Goal: Transaction & Acquisition: Purchase product/service

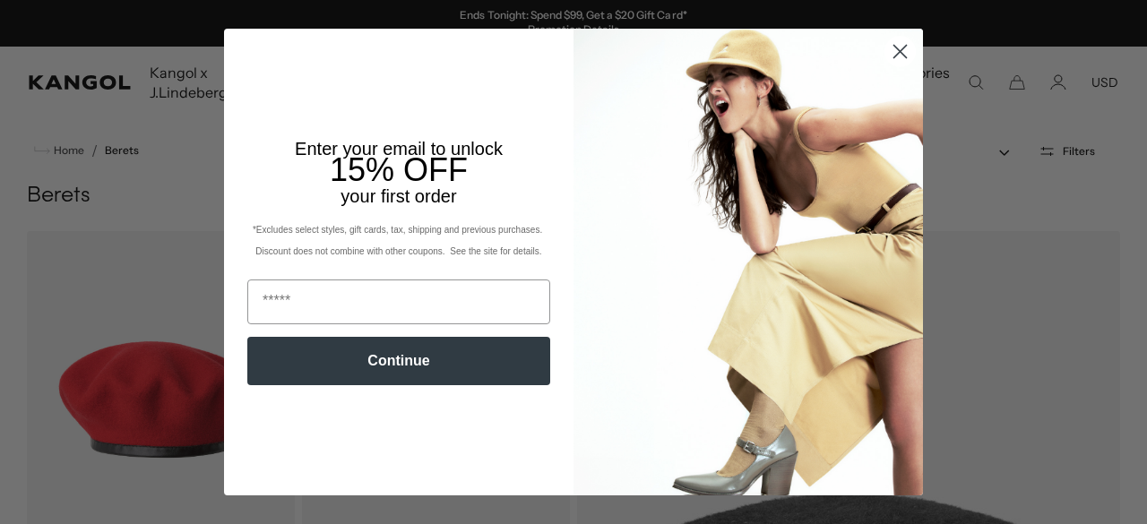
click at [890, 51] on circle "Close dialog" at bounding box center [900, 52] width 30 height 30
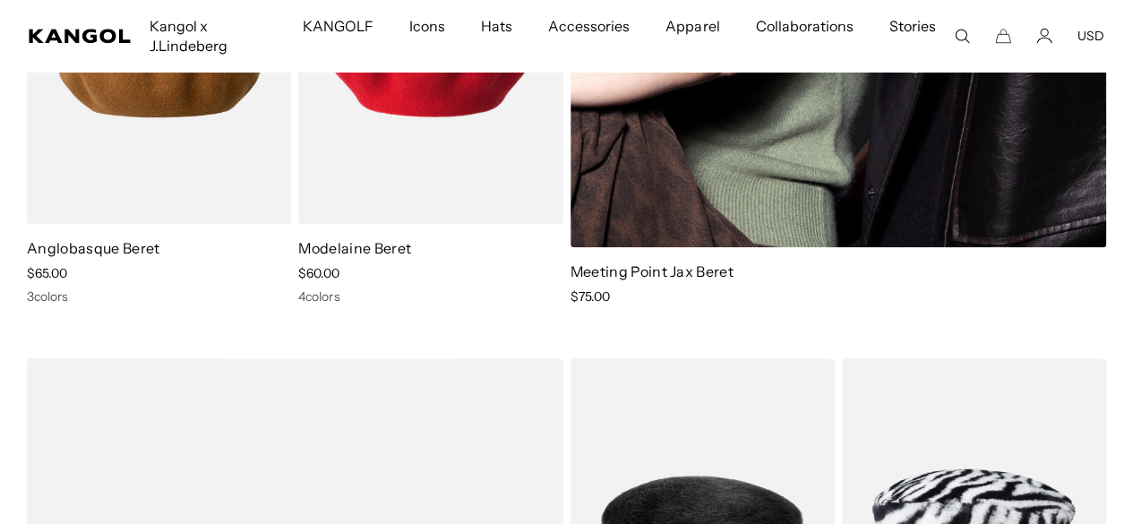
scroll to position [783, 0]
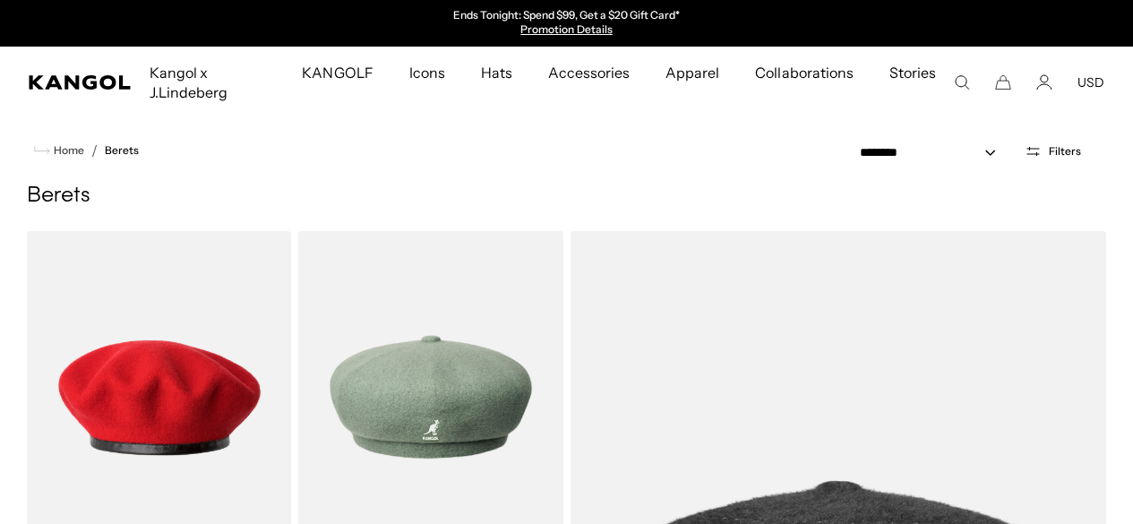
scroll to position [783, 0]
